Goal: Information Seeking & Learning: Learn about a topic

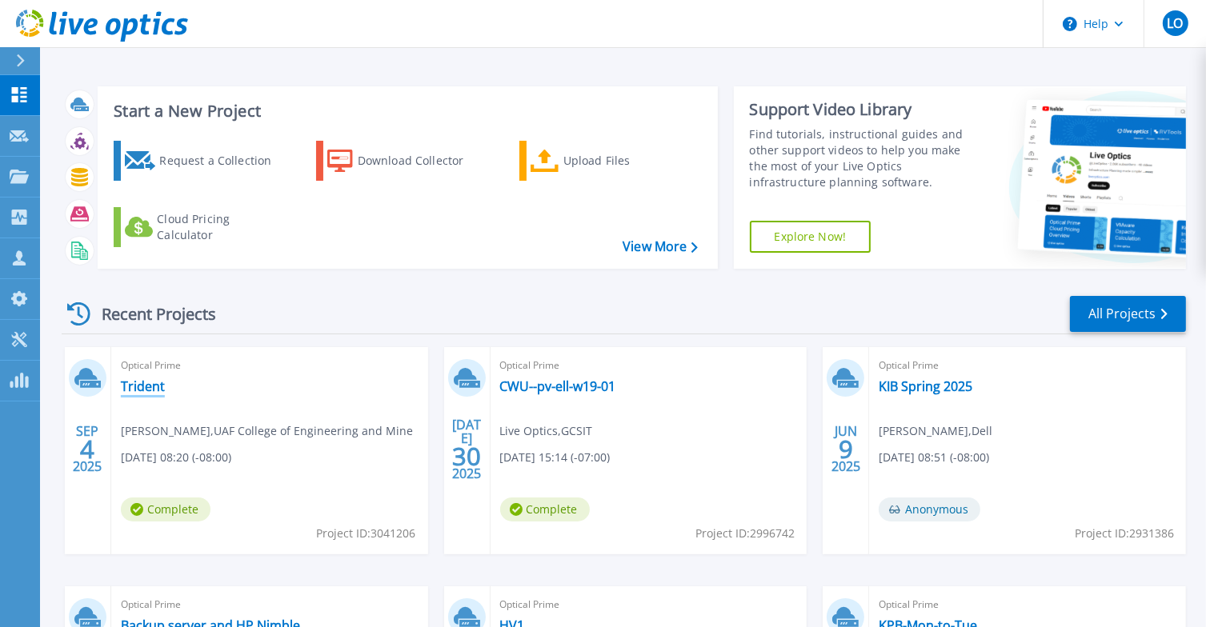
click at [137, 389] on link "Trident" at bounding box center [143, 387] width 44 height 16
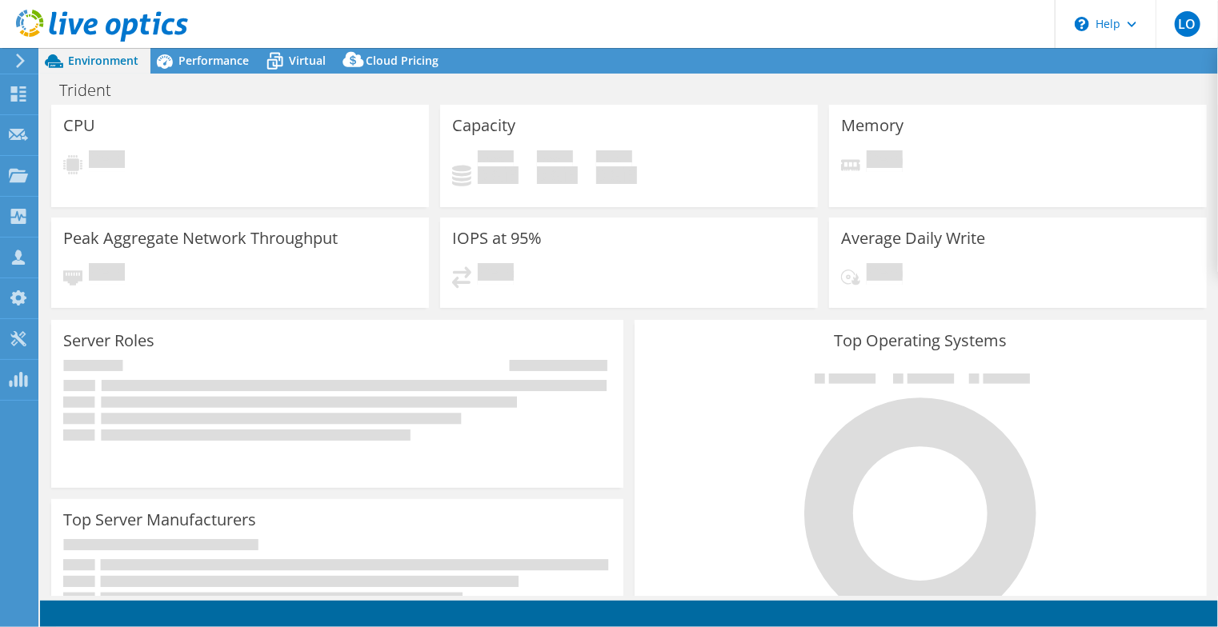
select select "USD"
select select "USWest"
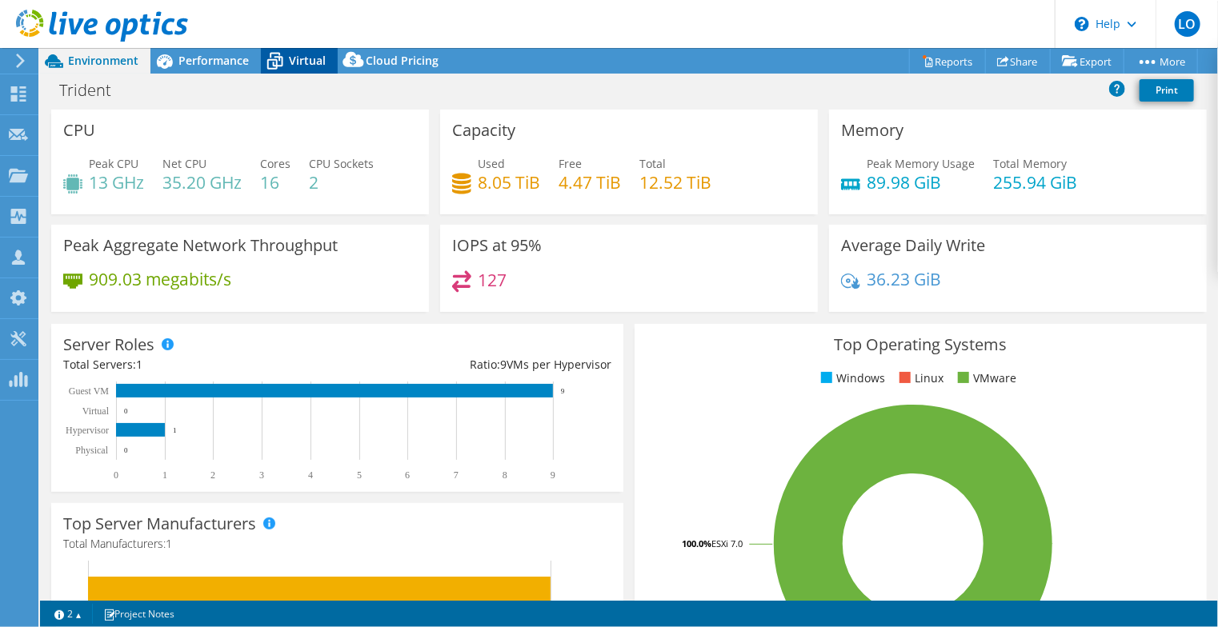
click at [300, 66] on span "Virtual" at bounding box center [307, 60] width 37 height 15
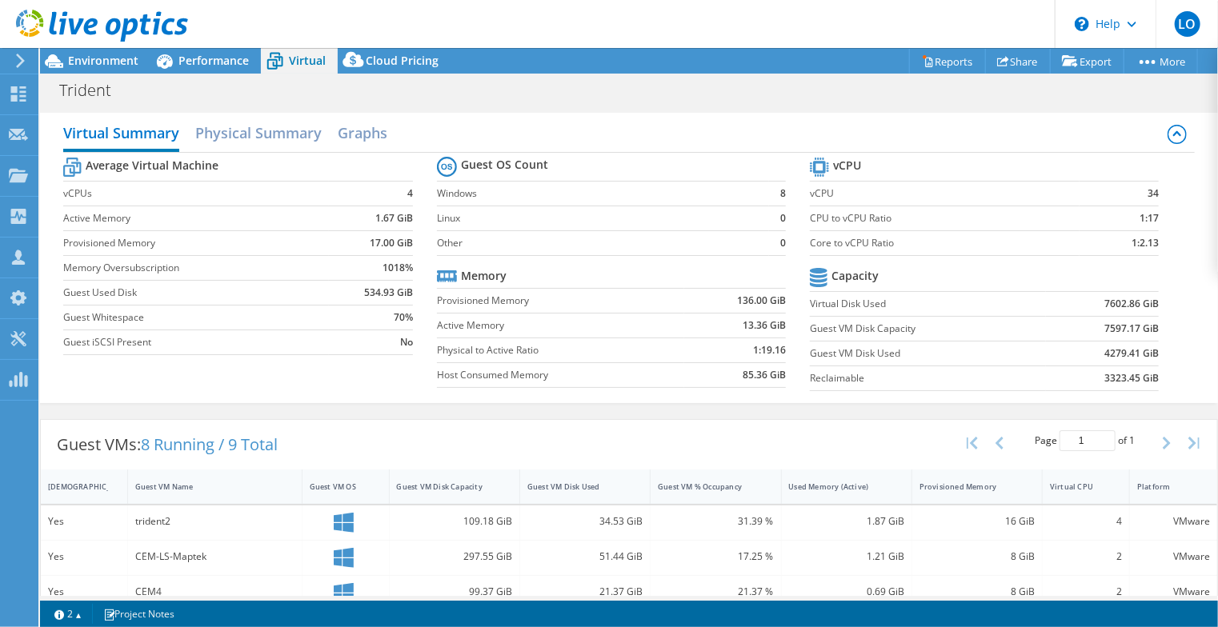
click at [453, 405] on div "Virtual Summary Physical Summary Graphs Average Virtual Machine vCPUs 4 Active …" at bounding box center [629, 258] width 1178 height 306
click at [110, 60] on span "Environment" at bounding box center [103, 60] width 70 height 15
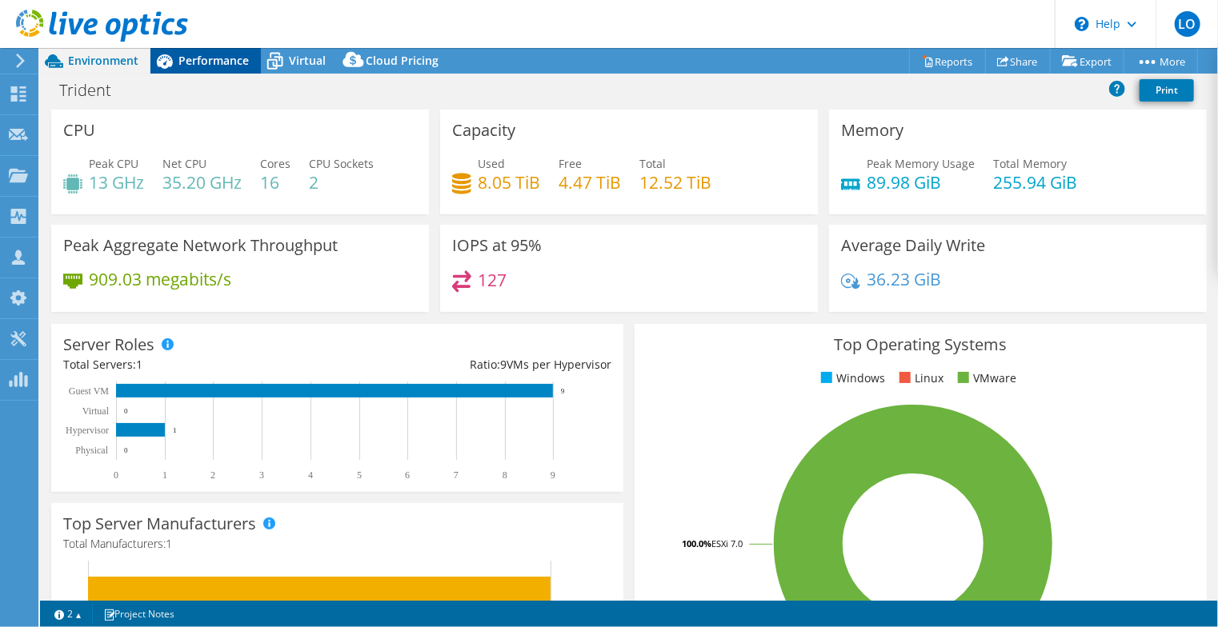
click at [197, 53] on span "Performance" at bounding box center [213, 60] width 70 height 15
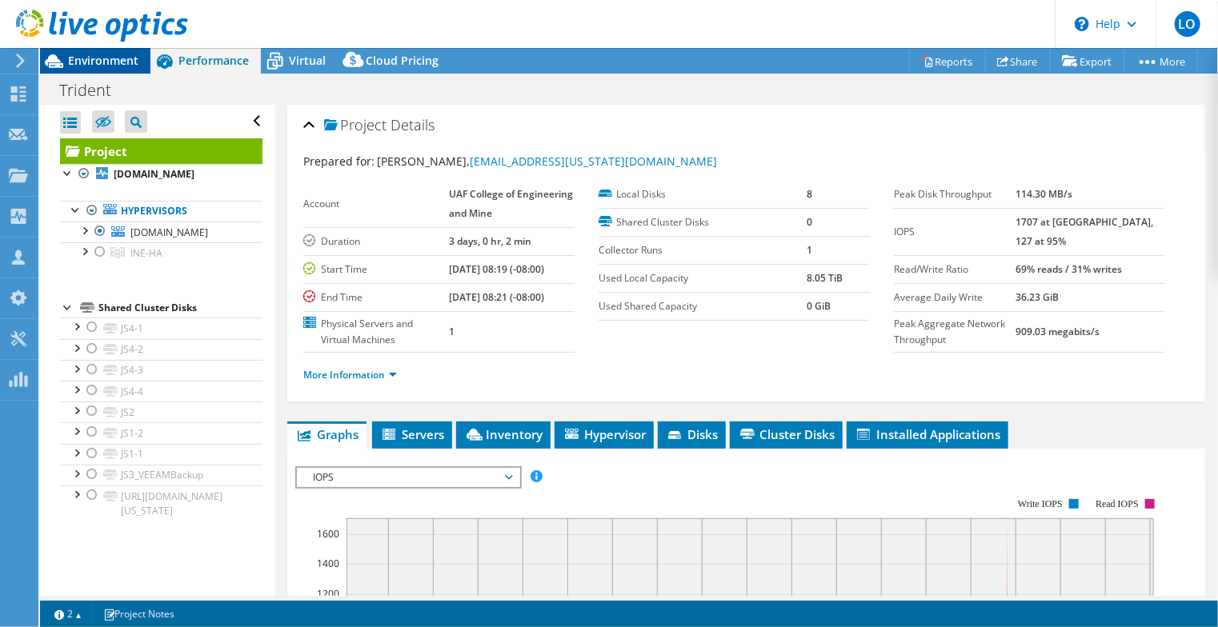
click at [115, 54] on span "Environment" at bounding box center [103, 60] width 70 height 15
